Goal: Navigation & Orientation: Find specific page/section

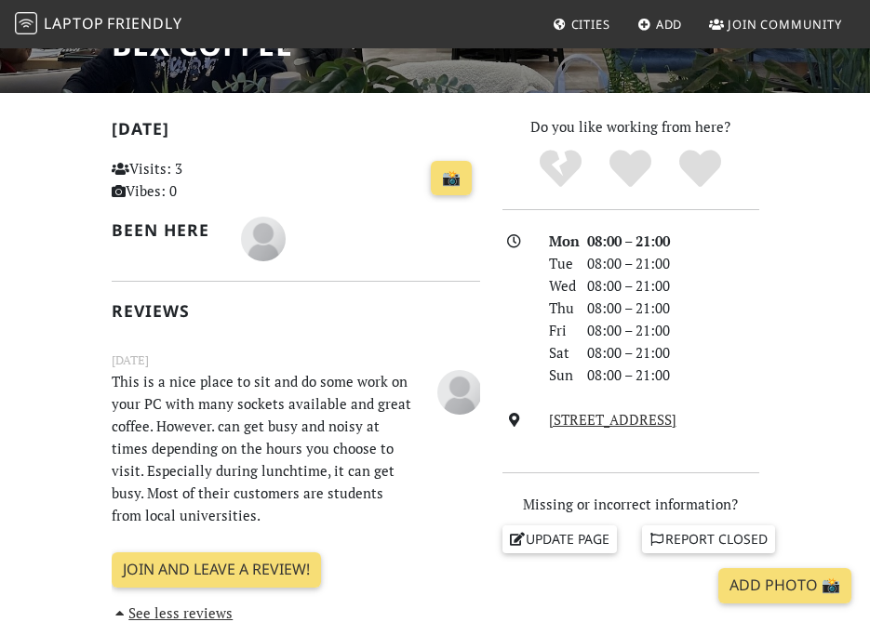
scroll to position [192, 0]
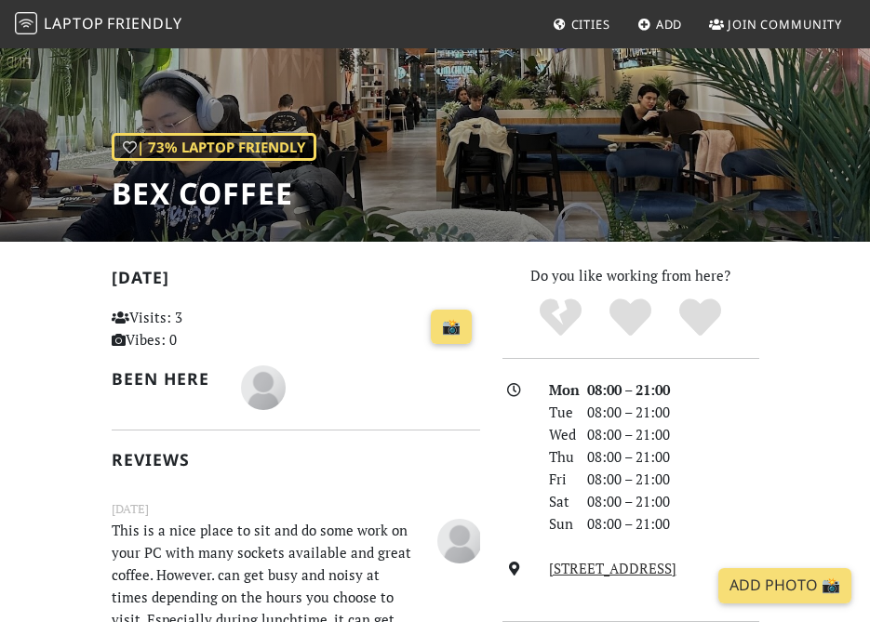
click at [583, 19] on span "Cities" at bounding box center [590, 24] width 39 height 17
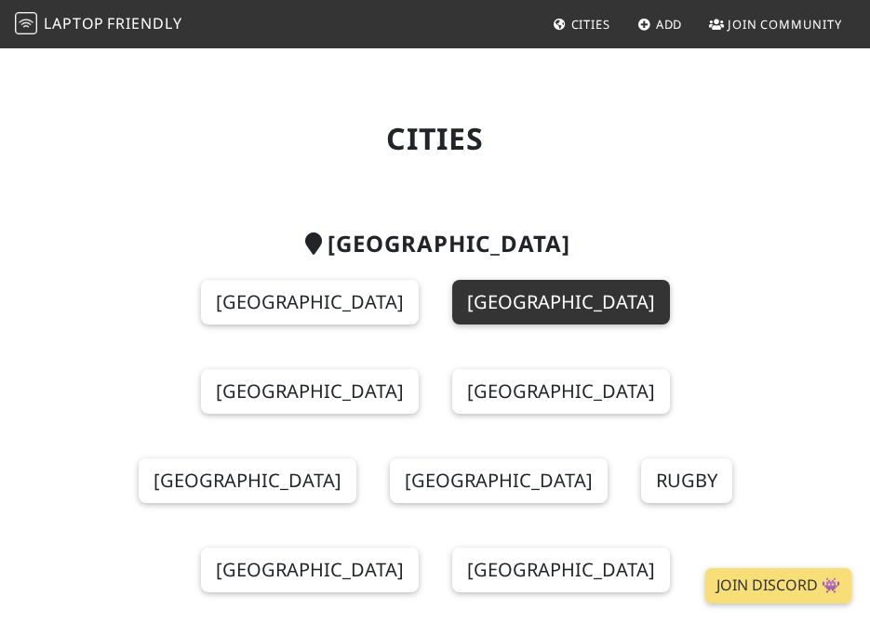
click at [496, 307] on link "London" at bounding box center [561, 302] width 218 height 45
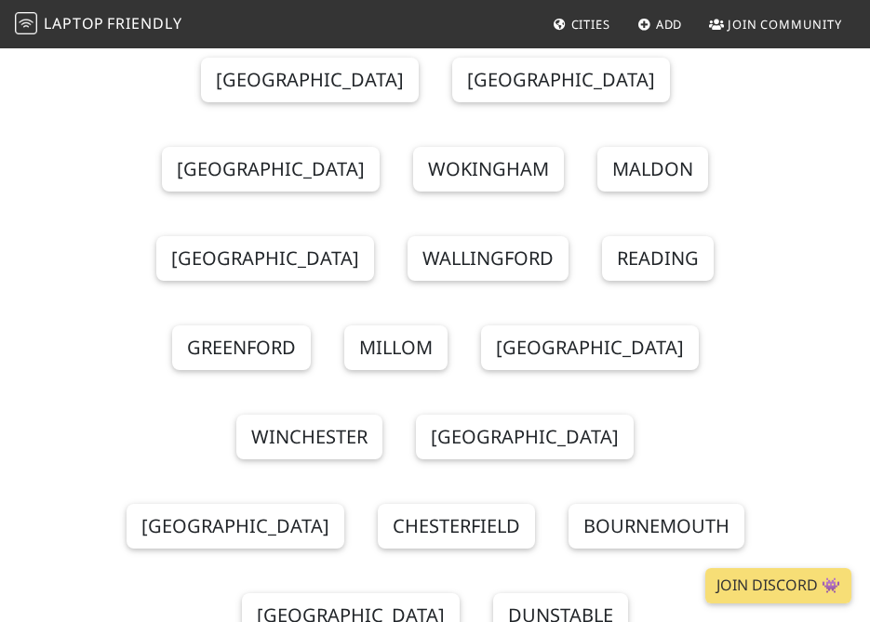
scroll to position [1116, 0]
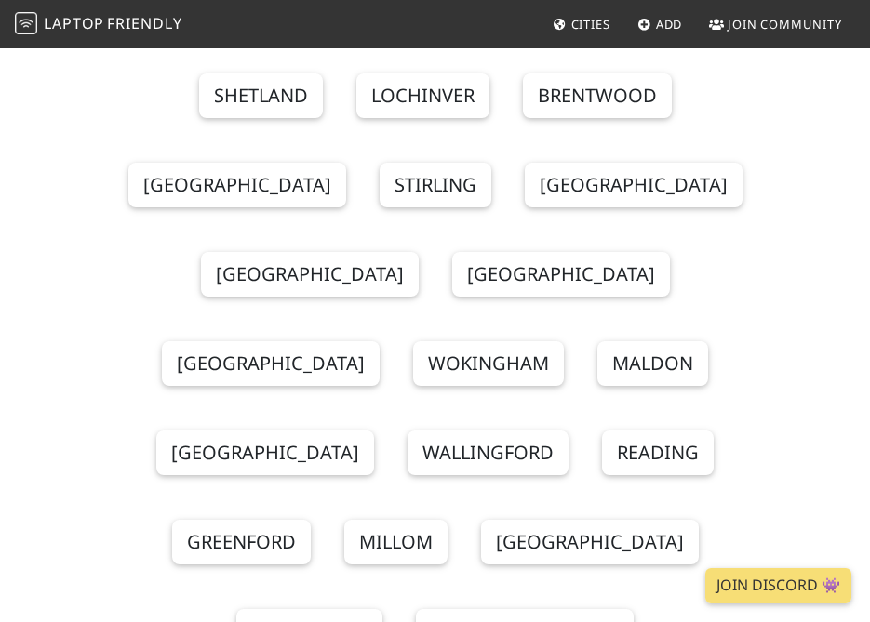
scroll to position [930, 0]
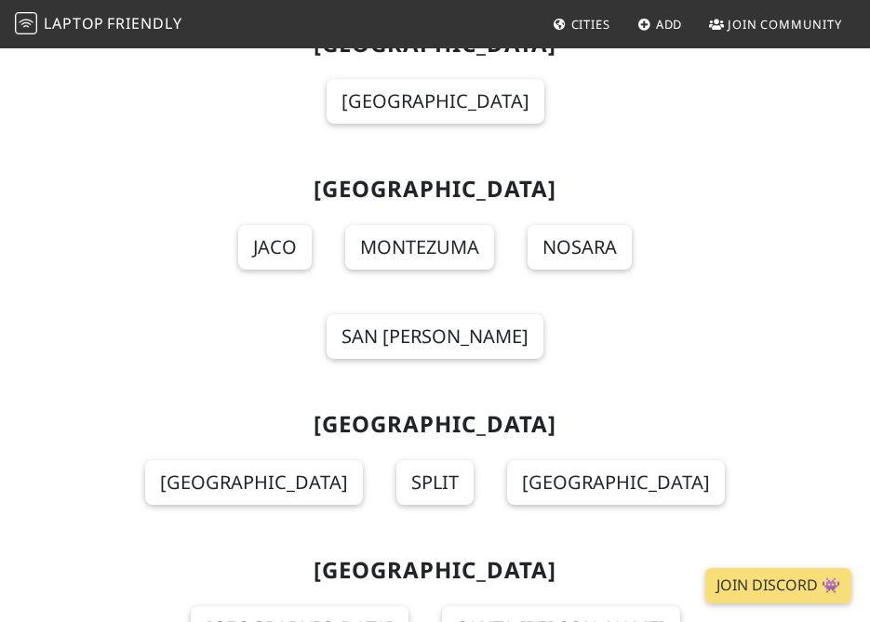
scroll to position [8738, 0]
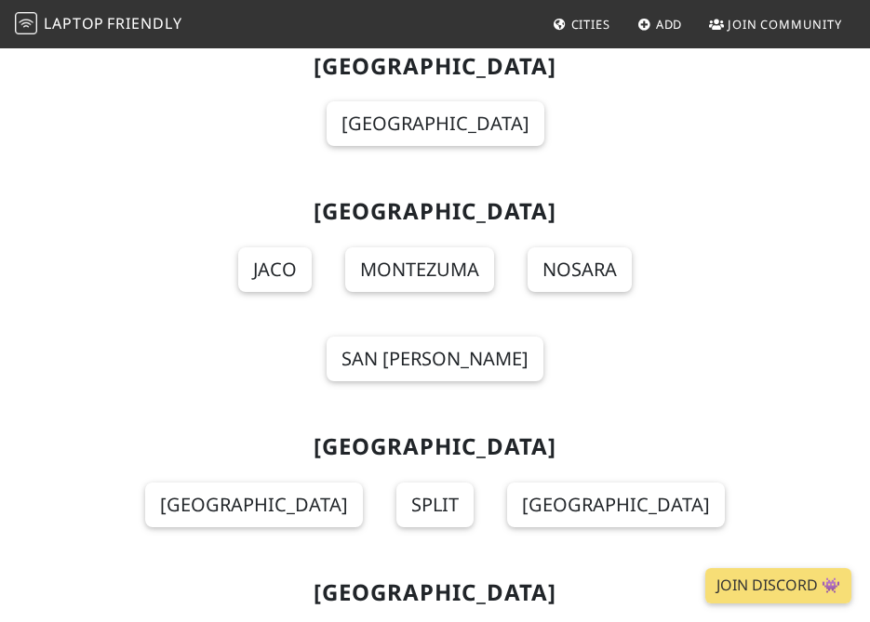
scroll to position [8831, 0]
